Goal: Task Accomplishment & Management: Manage account settings

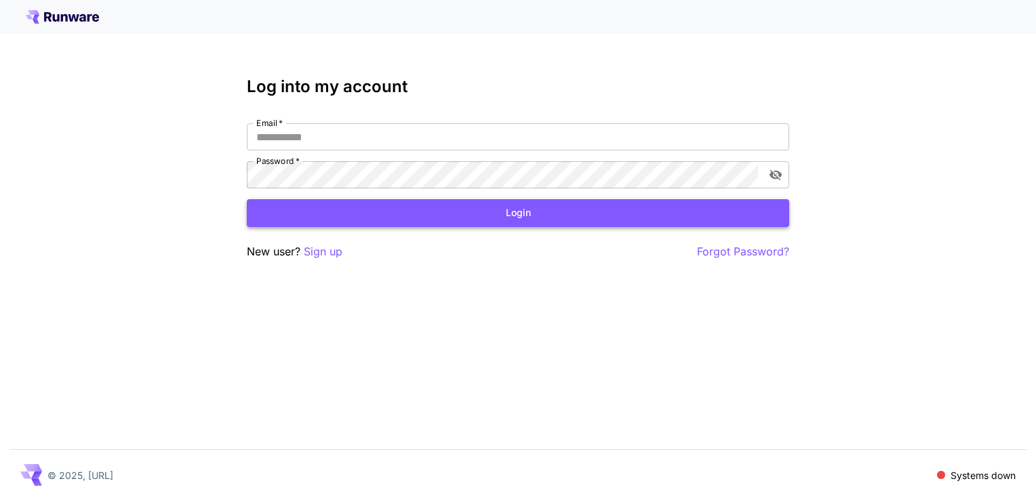
type input "**********"
click at [449, 217] on button "Login" at bounding box center [518, 213] width 542 height 28
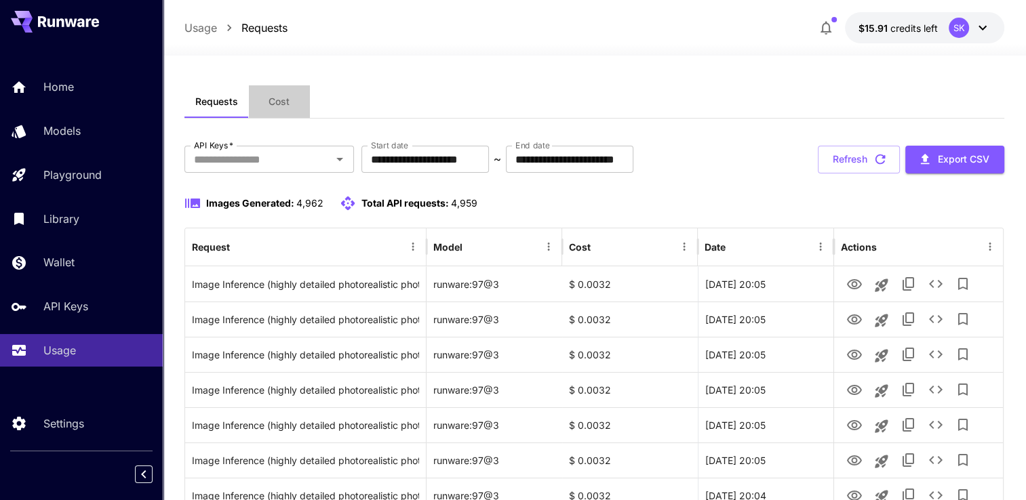
click at [282, 101] on span "Cost" at bounding box center [278, 102] width 21 height 12
